Goal: Transaction & Acquisition: Subscribe to service/newsletter

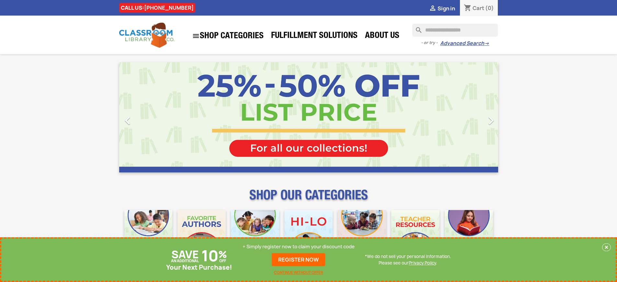
click at [300, 247] on p "+ Simply register now to claim your discount code" at bounding box center [299, 246] width 112 height 6
click at [300, 260] on link "REGISTER NOW" at bounding box center [298, 259] width 53 height 13
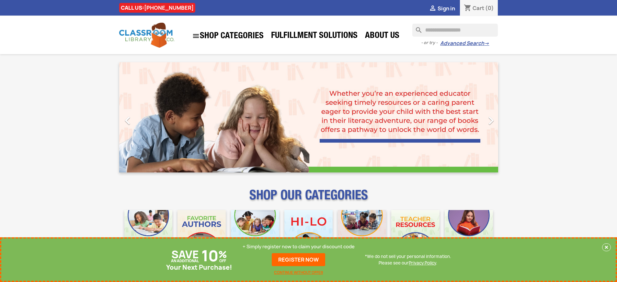
click at [300, 247] on p "+ Simply register now to claim your discount code" at bounding box center [299, 246] width 112 height 6
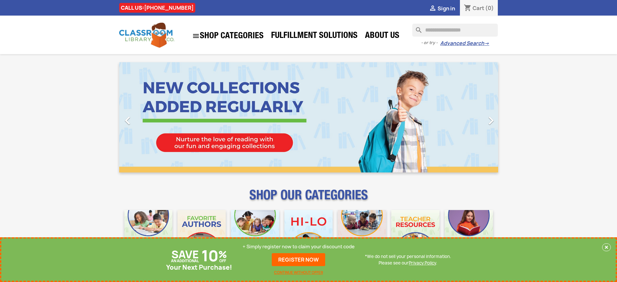
click at [300, 247] on p "+ Simply register now to claim your discount code" at bounding box center [299, 246] width 112 height 6
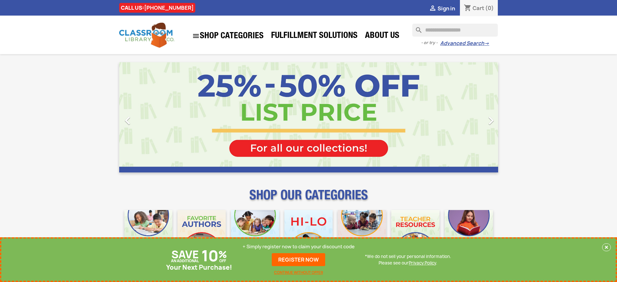
click at [300, 247] on p "+ Simply register now to claim your discount code" at bounding box center [299, 246] width 112 height 6
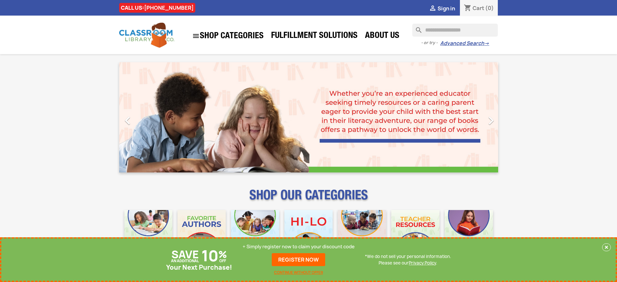
click at [300, 247] on p "+ Simply register now to claim your discount code" at bounding box center [299, 246] width 112 height 6
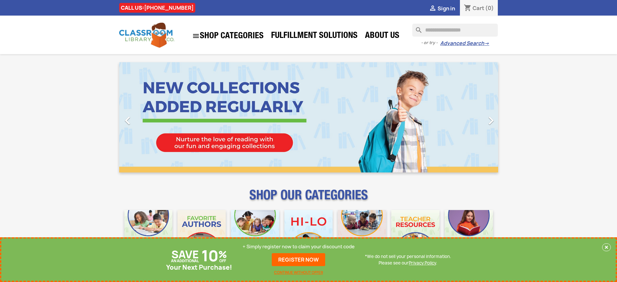
click at [300, 247] on p "+ Simply register now to claim your discount code" at bounding box center [299, 246] width 112 height 6
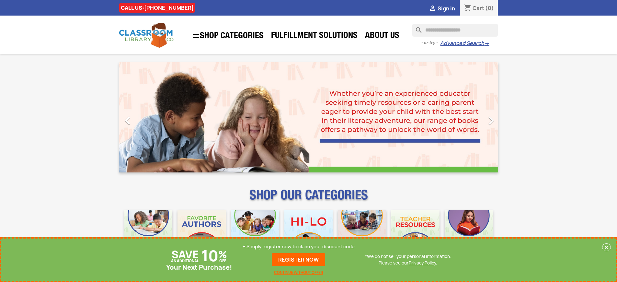
click at [300, 247] on p "+ Simply register now to claim your discount code" at bounding box center [299, 246] width 112 height 6
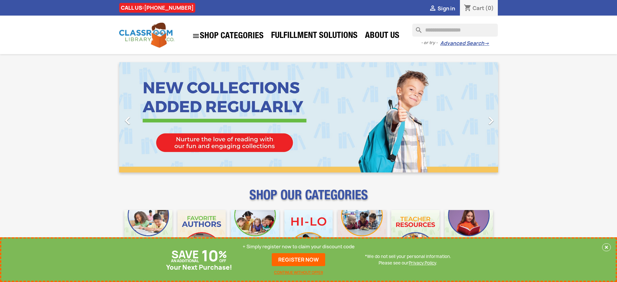
click at [300, 247] on p "+ Simply register now to claim your discount code" at bounding box center [299, 246] width 112 height 6
click at [300, 260] on link "REGISTER NOW" at bounding box center [298, 259] width 53 height 13
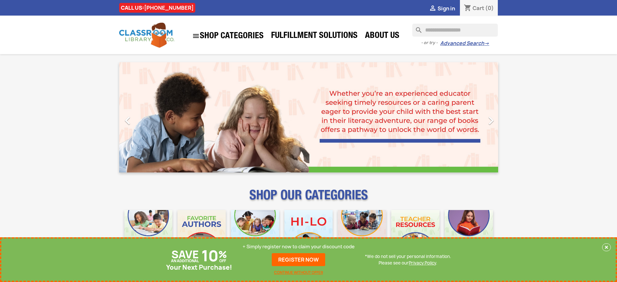
click at [300, 247] on p "+ Simply register now to claim your discount code" at bounding box center [299, 246] width 112 height 6
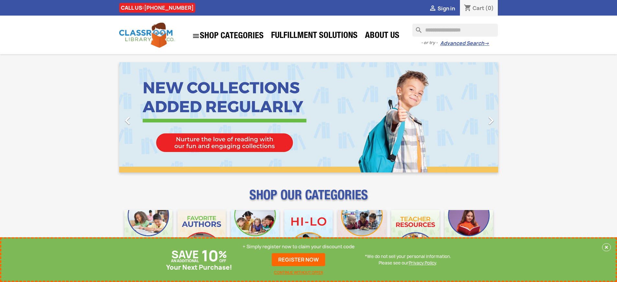
click at [300, 247] on p "+ Simply register now to claim your discount code" at bounding box center [299, 246] width 112 height 6
click at [300, 260] on link "REGISTER NOW" at bounding box center [298, 259] width 53 height 13
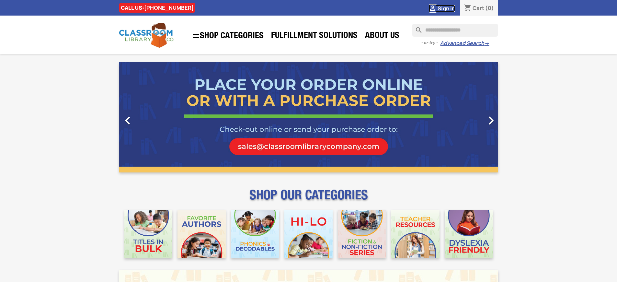
click at [450, 8] on span "Sign in" at bounding box center [447, 8] width 18 height 7
